Goal: Information Seeking & Learning: Learn about a topic

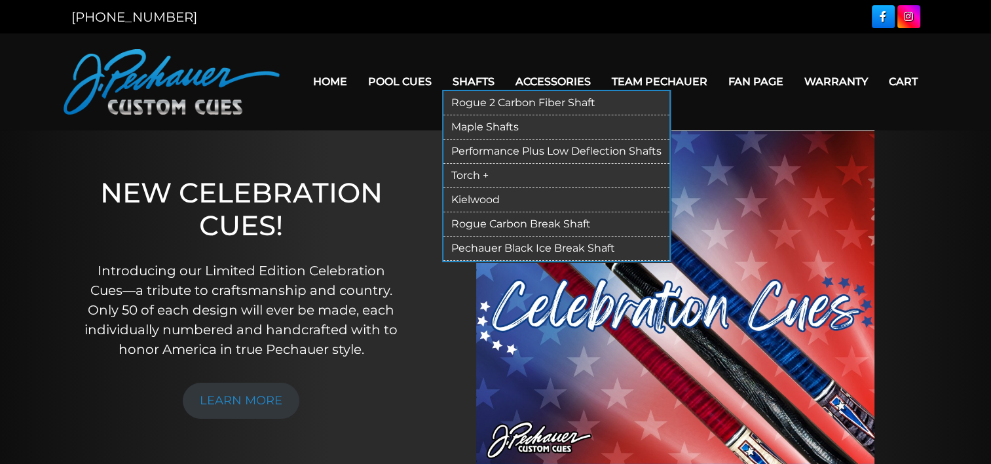
click at [479, 104] on link "Rogue 2 Carbon Fiber Shaft" at bounding box center [556, 103] width 226 height 24
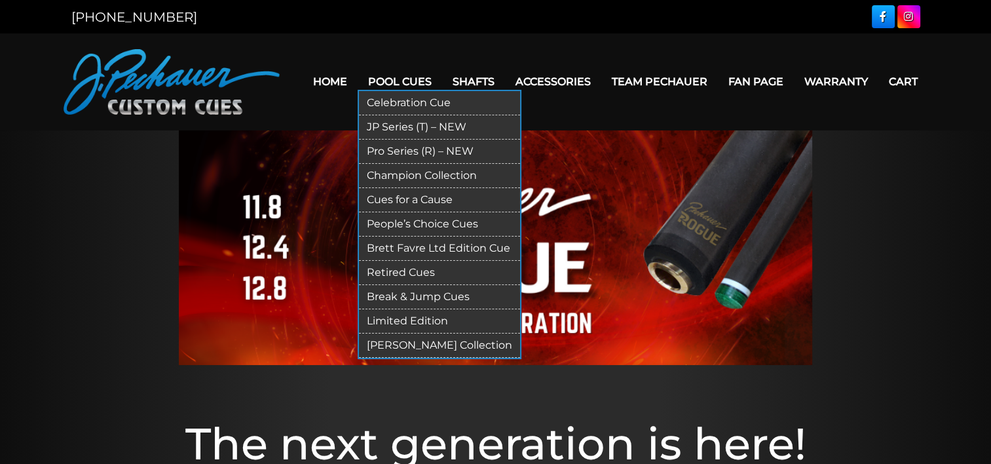
click at [400, 149] on link "Pro Series (R) – NEW" at bounding box center [439, 152] width 161 height 24
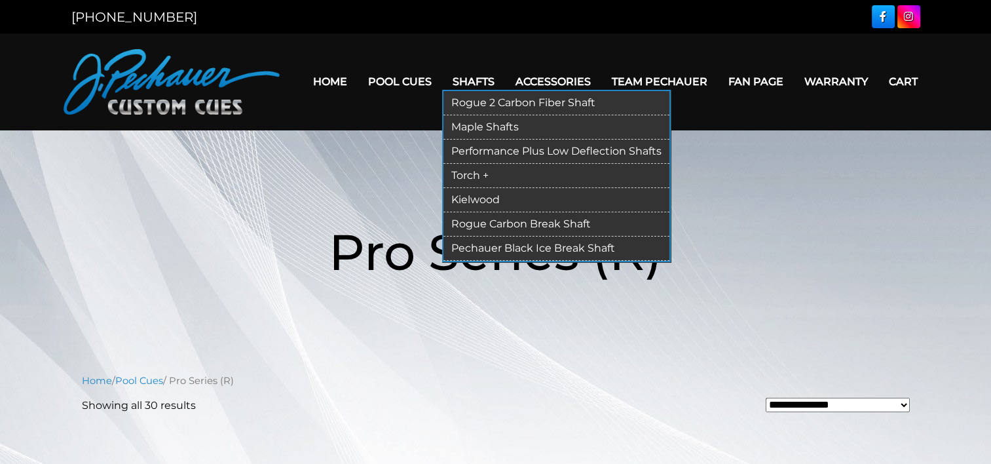
click at [482, 179] on link "Torch +" at bounding box center [556, 176] width 226 height 24
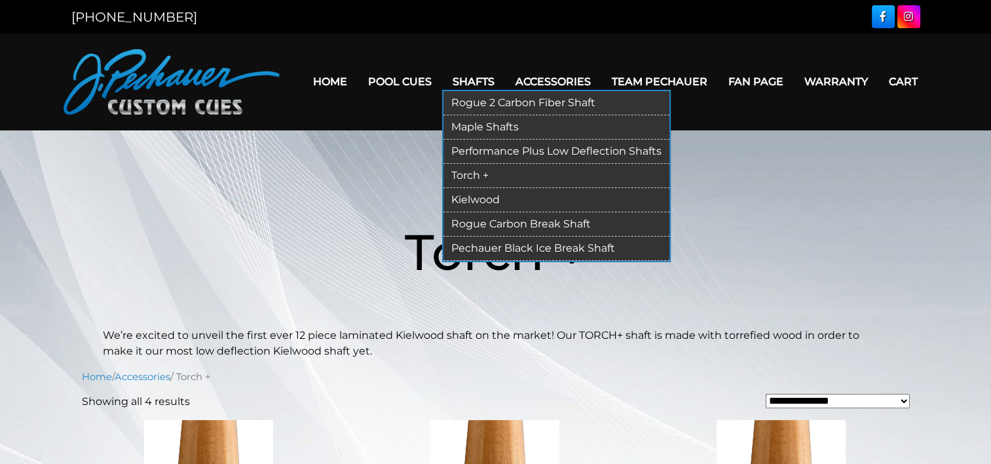
click at [483, 199] on link "Kielwood" at bounding box center [556, 200] width 226 height 24
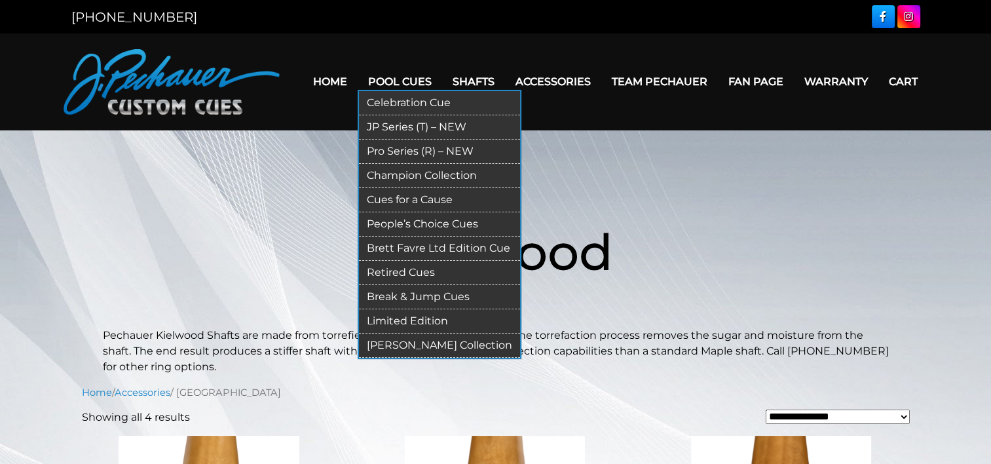
click at [406, 145] on link "Pro Series (R) – NEW" at bounding box center [439, 152] width 161 height 24
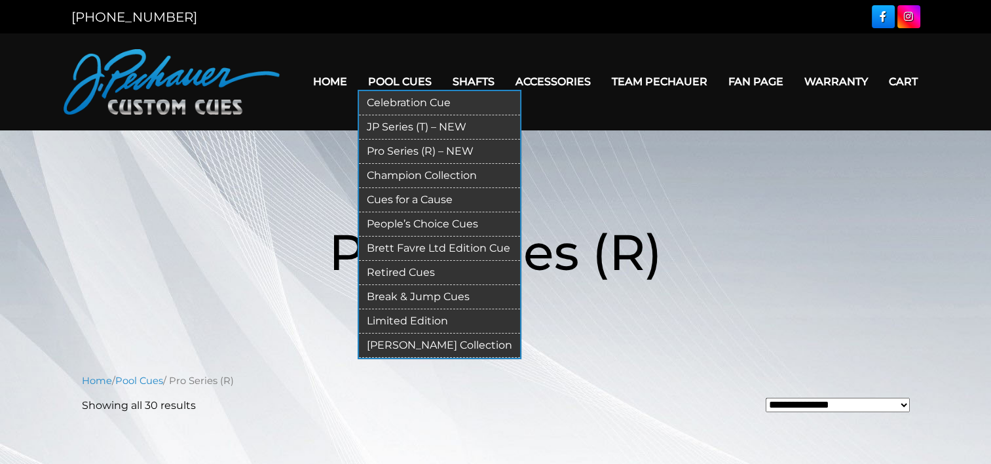
click at [435, 316] on link "Limited Edition" at bounding box center [439, 321] width 161 height 24
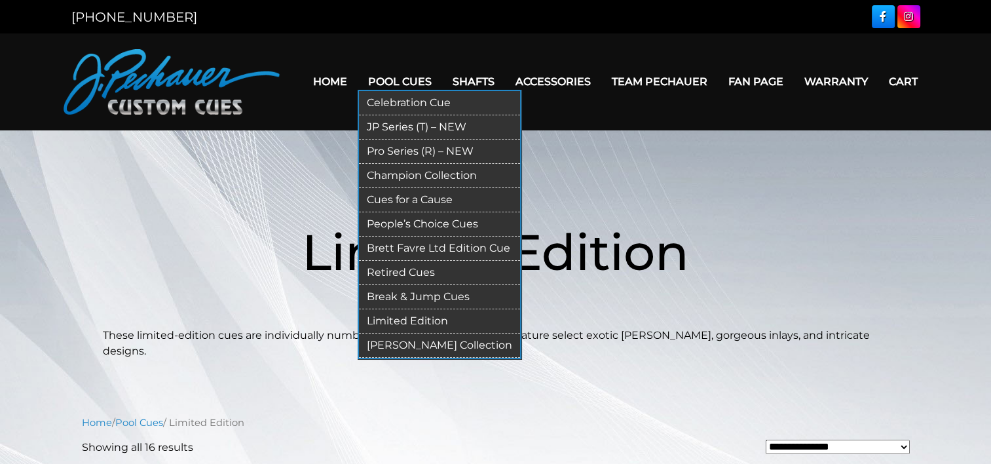
click at [400, 98] on link "Celebration Cue" at bounding box center [439, 103] width 161 height 24
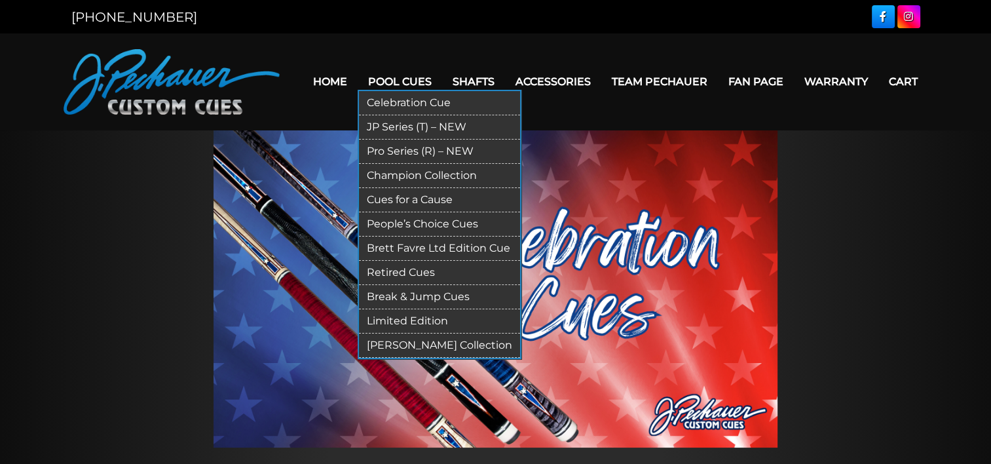
click at [464, 296] on link "Break & Jump Cues" at bounding box center [439, 297] width 161 height 24
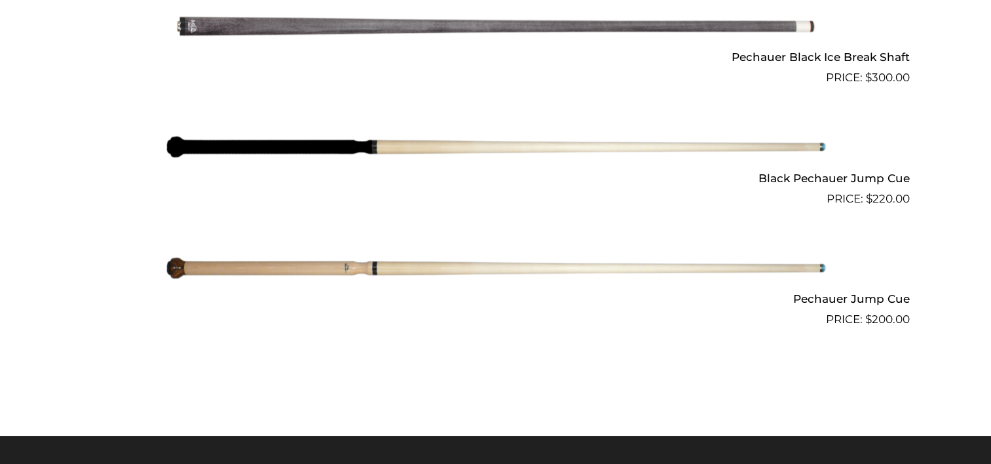
scroll to position [1142, 0]
